Goal: Check status: Check status

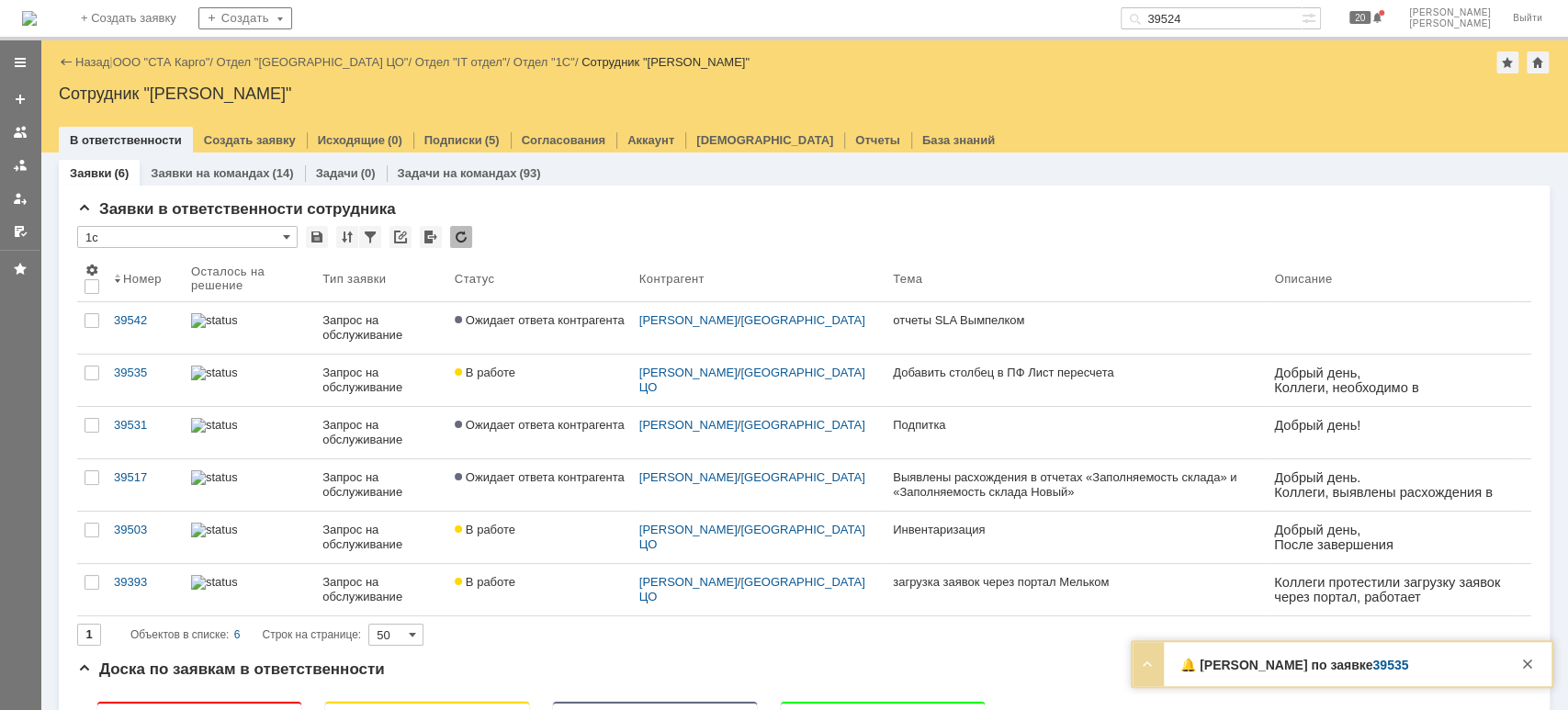
click at [171, 70] on div "Назад | ООО "СТА Карго" / Отдел "[GEOGRAPHIC_DATA] ЦО" / Отдел "IT отдел" / Отд…" at bounding box center [804, 62] width 1491 height 22
click at [174, 61] on link "ООО "СТА Карго"" at bounding box center [162, 62] width 98 height 14
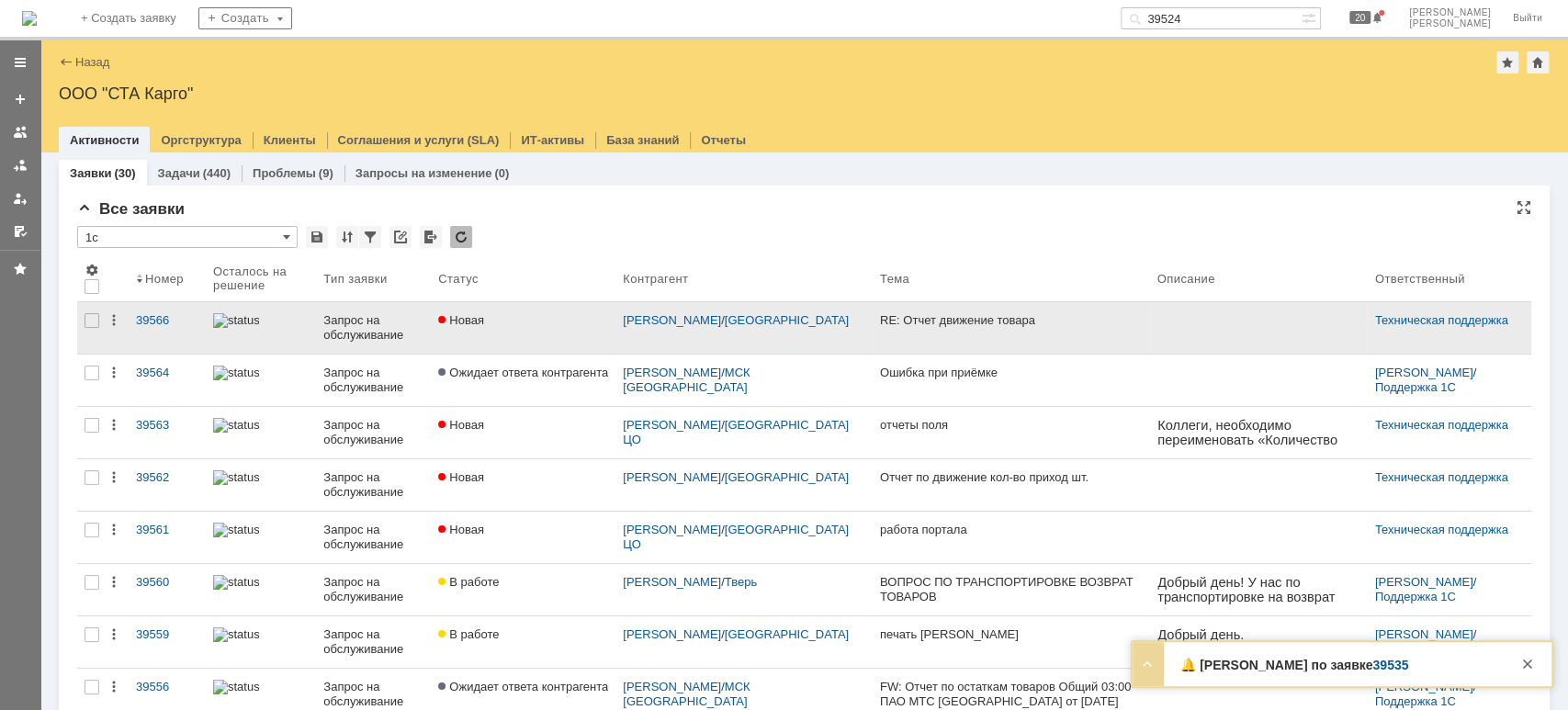
click at [395, 320] on div "Запрос на обслуживание" at bounding box center [373, 327] width 101 height 29
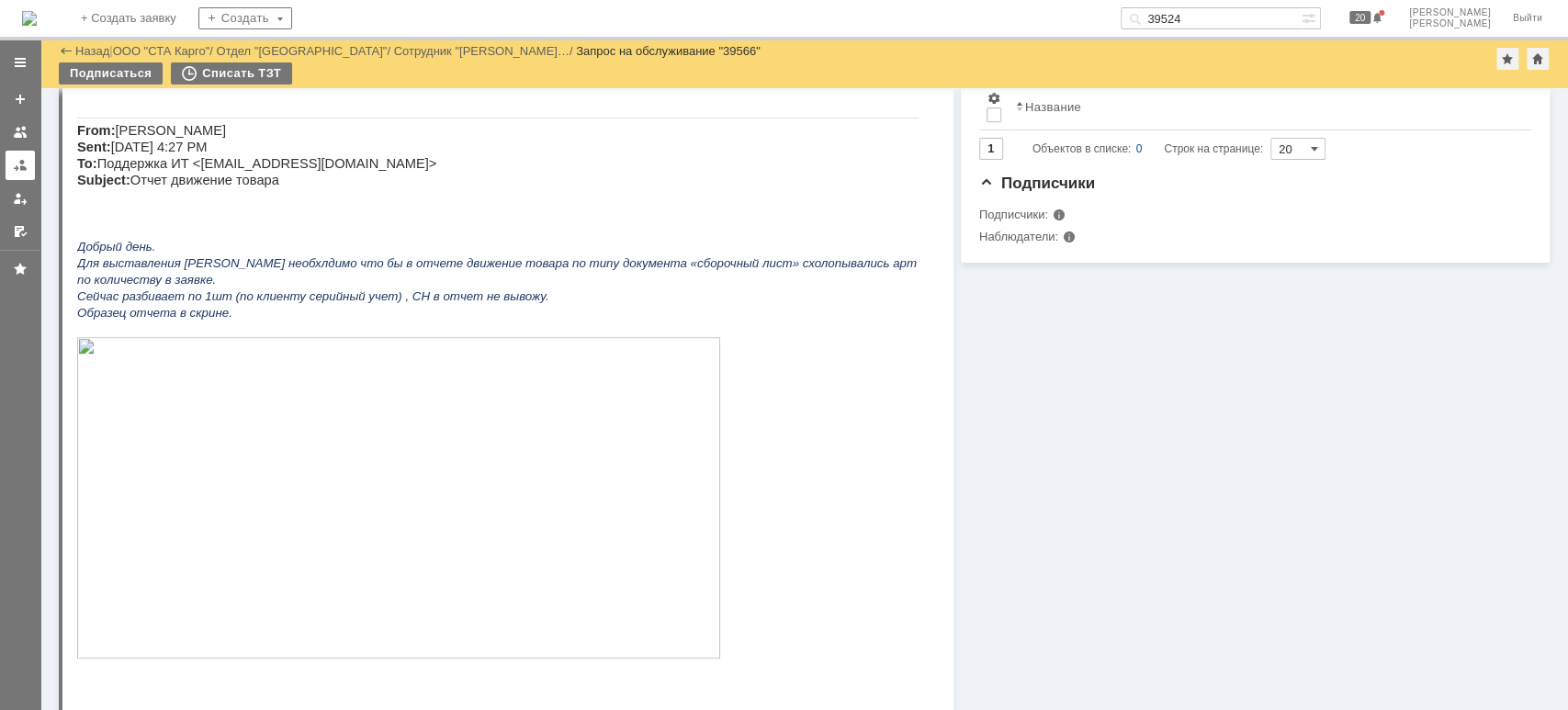
click at [6, 169] on link at bounding box center [20, 164] width 29 height 29
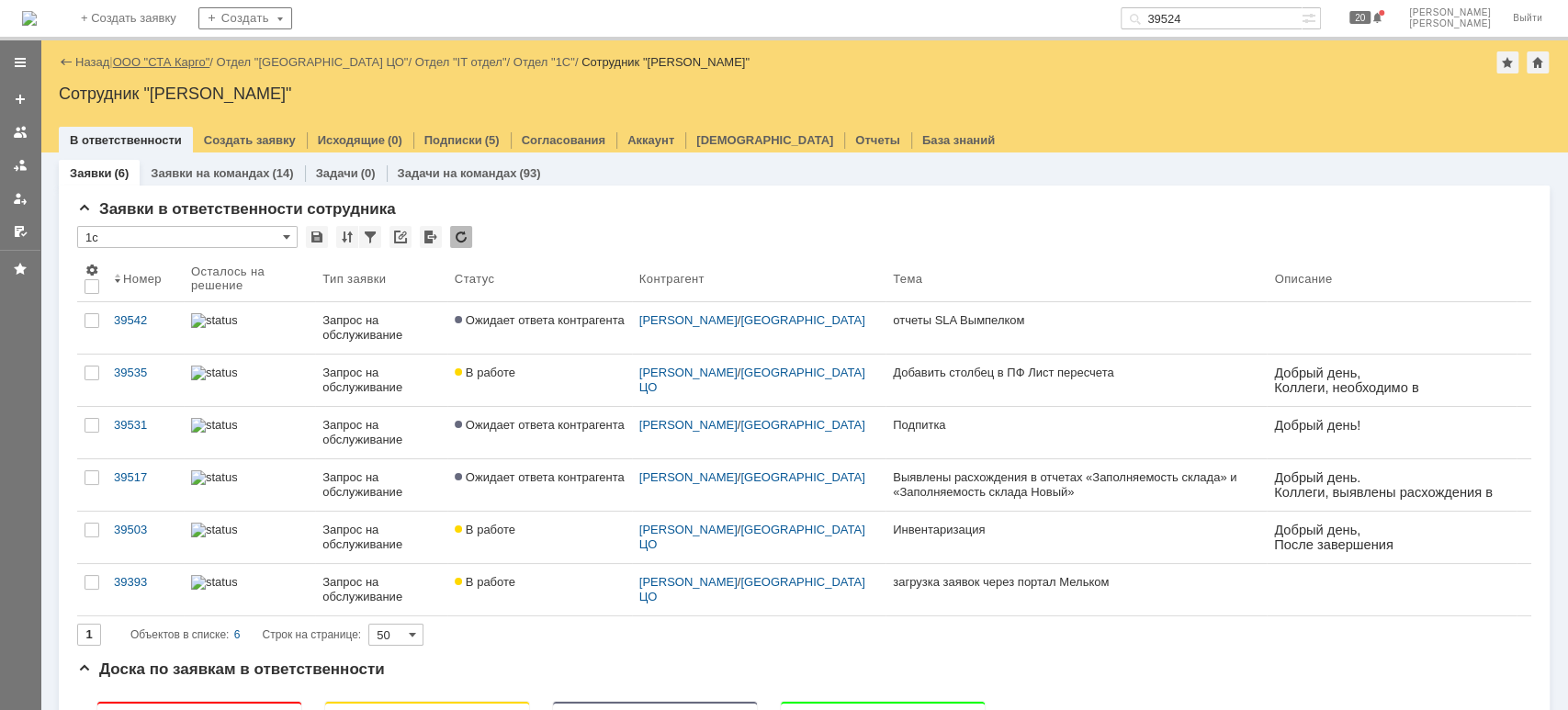
click at [184, 63] on link "ООО "СТА Карго"" at bounding box center [162, 62] width 98 height 14
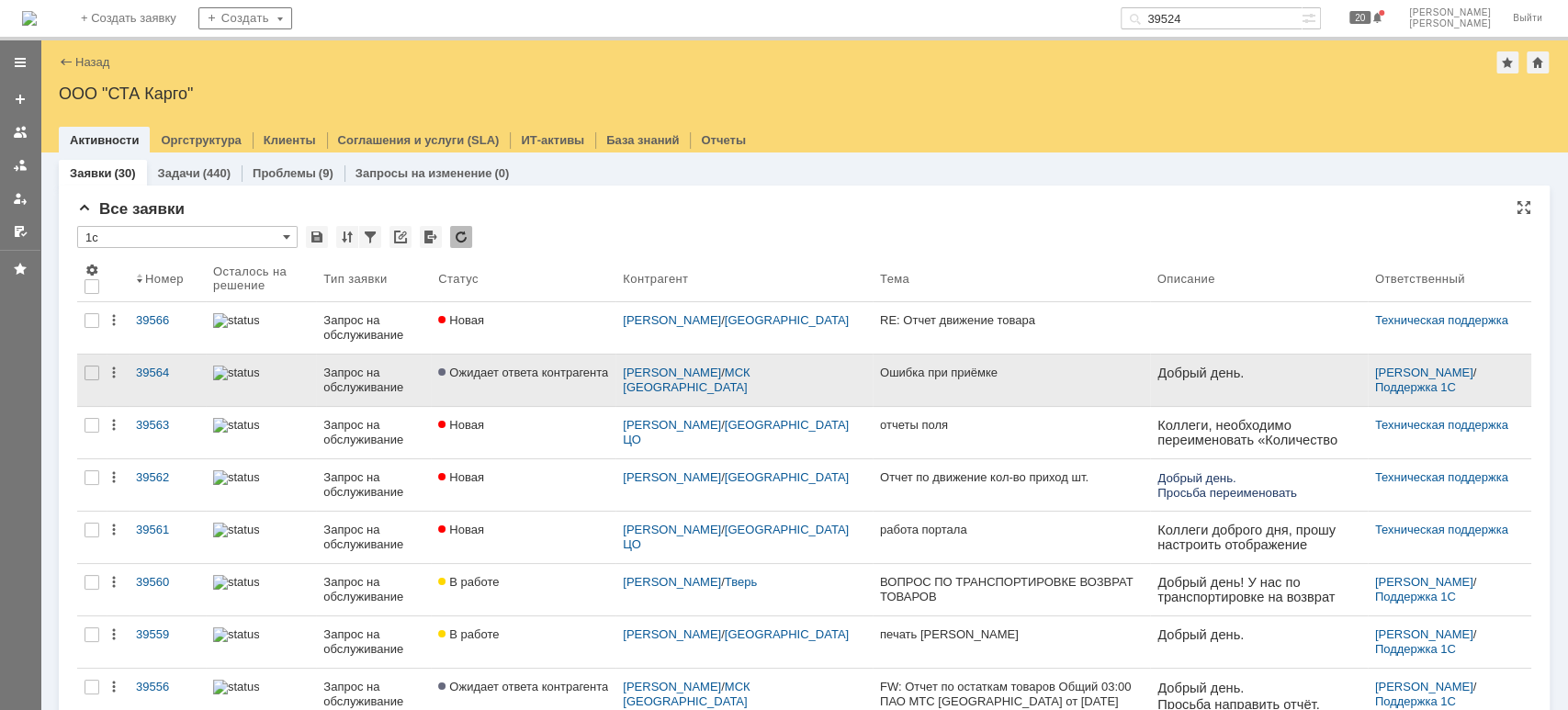
click at [551, 380] on link "Ожидает ответа контрагента" at bounding box center [522, 379] width 184 height 52
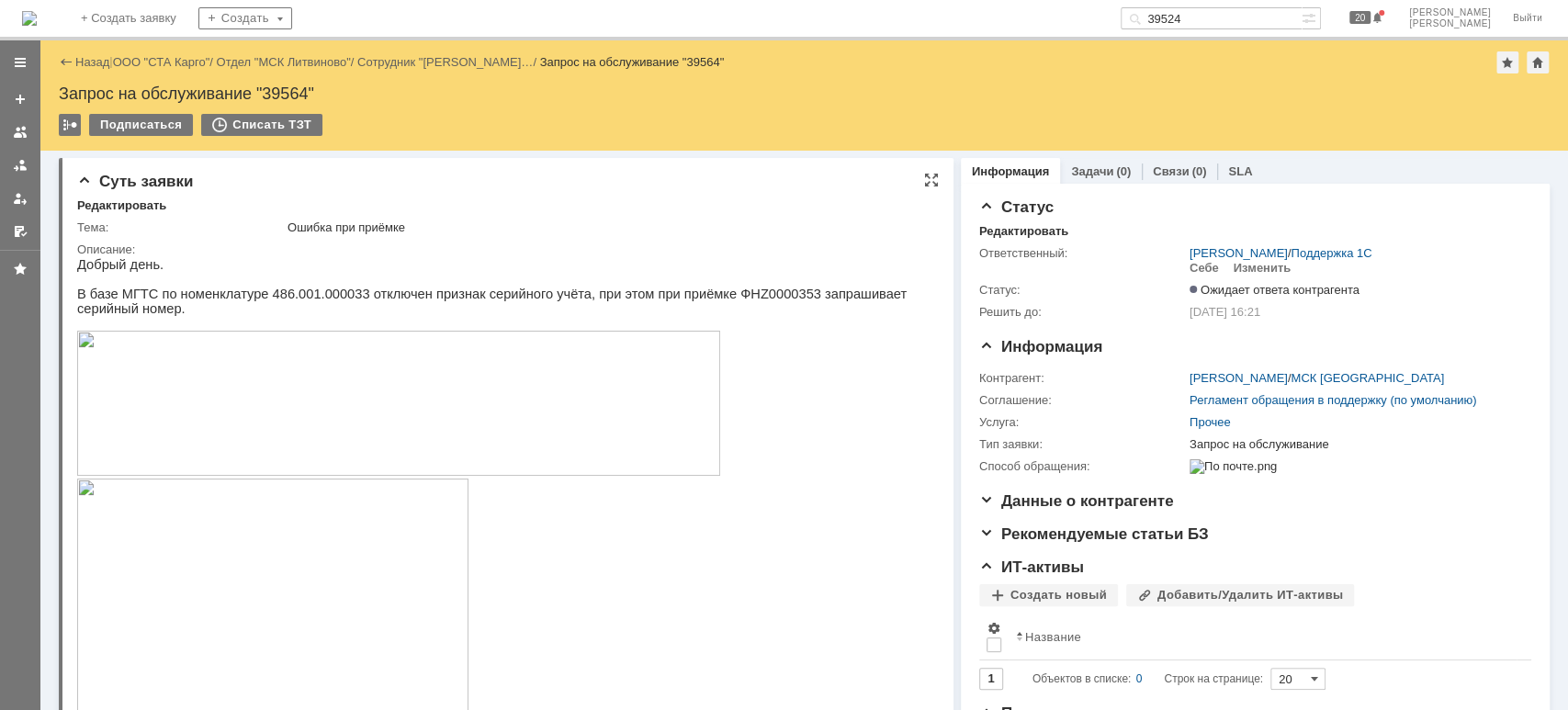
click at [422, 422] on img at bounding box center [398, 403] width 643 height 145
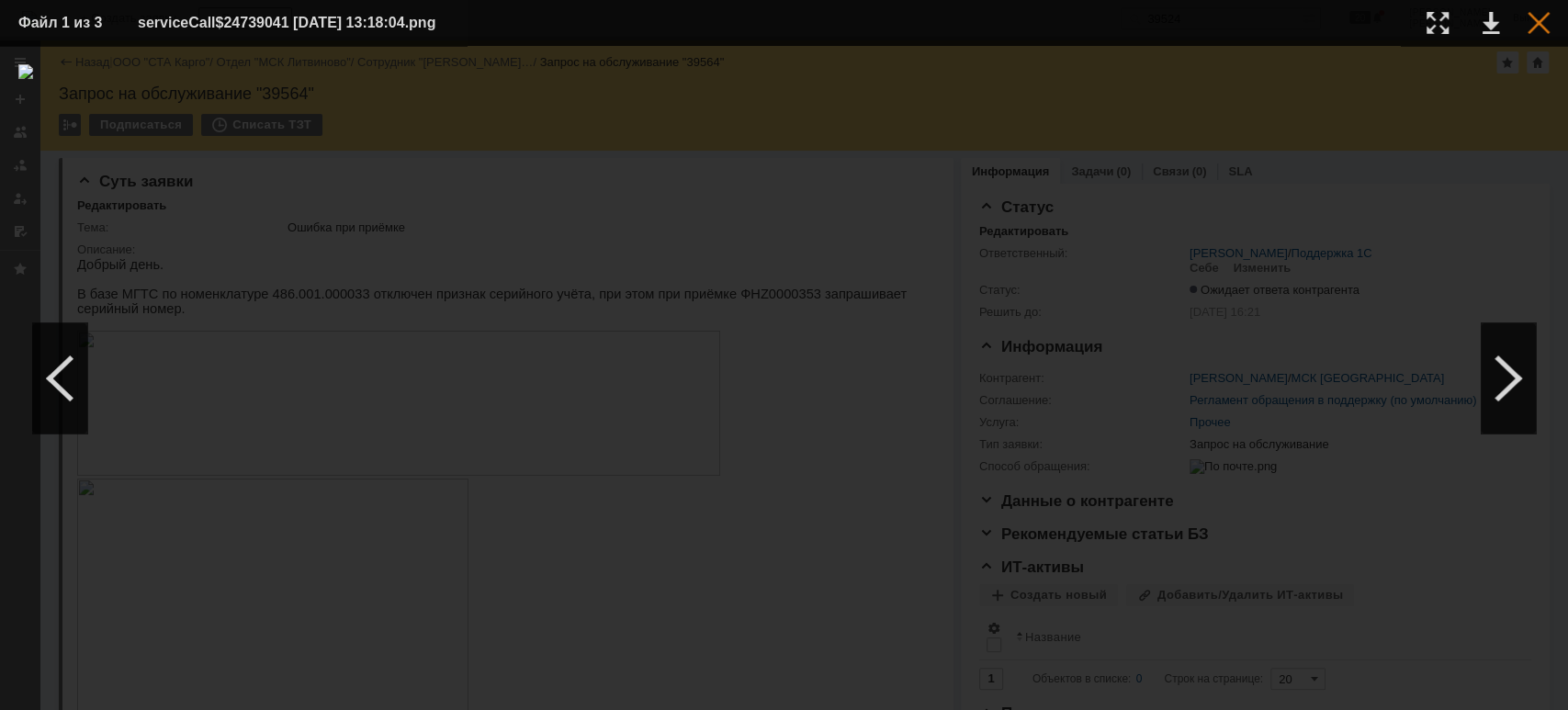
click at [1542, 22] on div at bounding box center [1538, 23] width 22 height 22
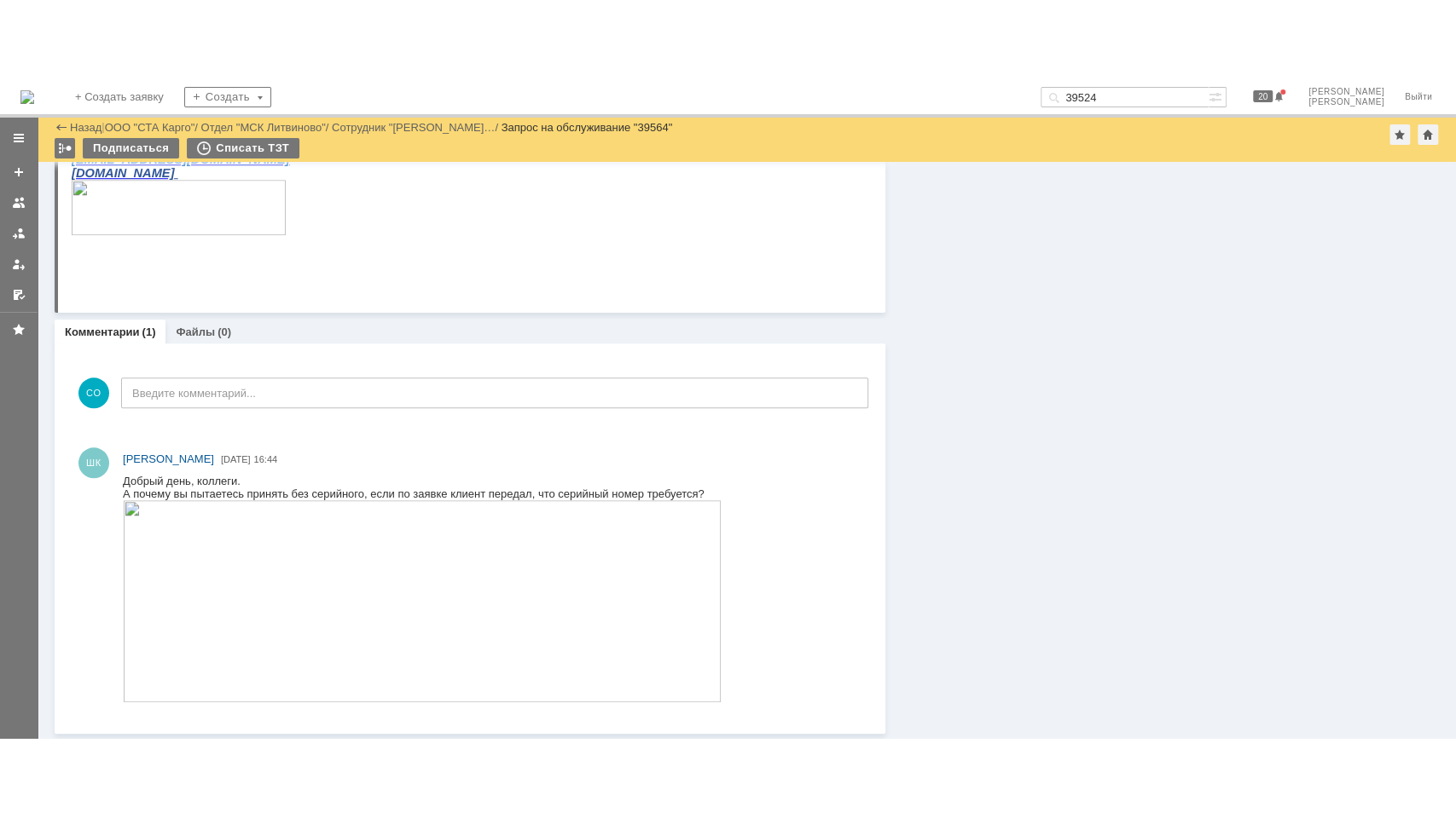
scroll to position [779, 0]
